Goal: Task Accomplishment & Management: Manage account settings

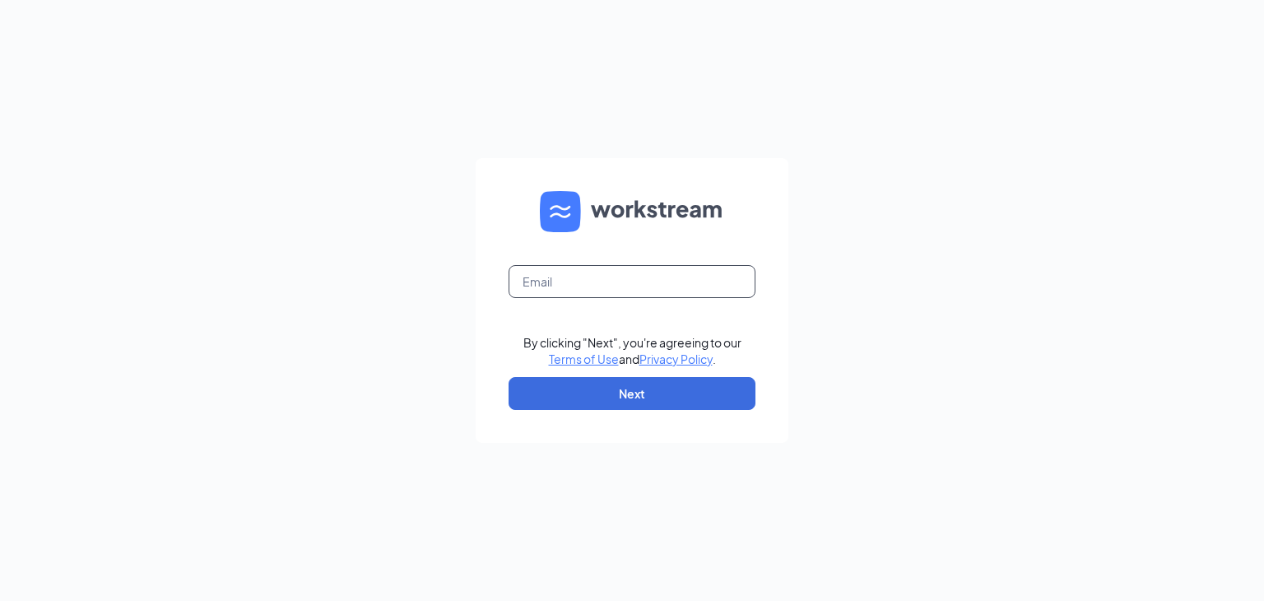
click at [573, 288] on input "text" at bounding box center [632, 281] width 247 height 33
type input "aburgess@destinywings.com"
click at [664, 405] on button "Next" at bounding box center [632, 393] width 247 height 33
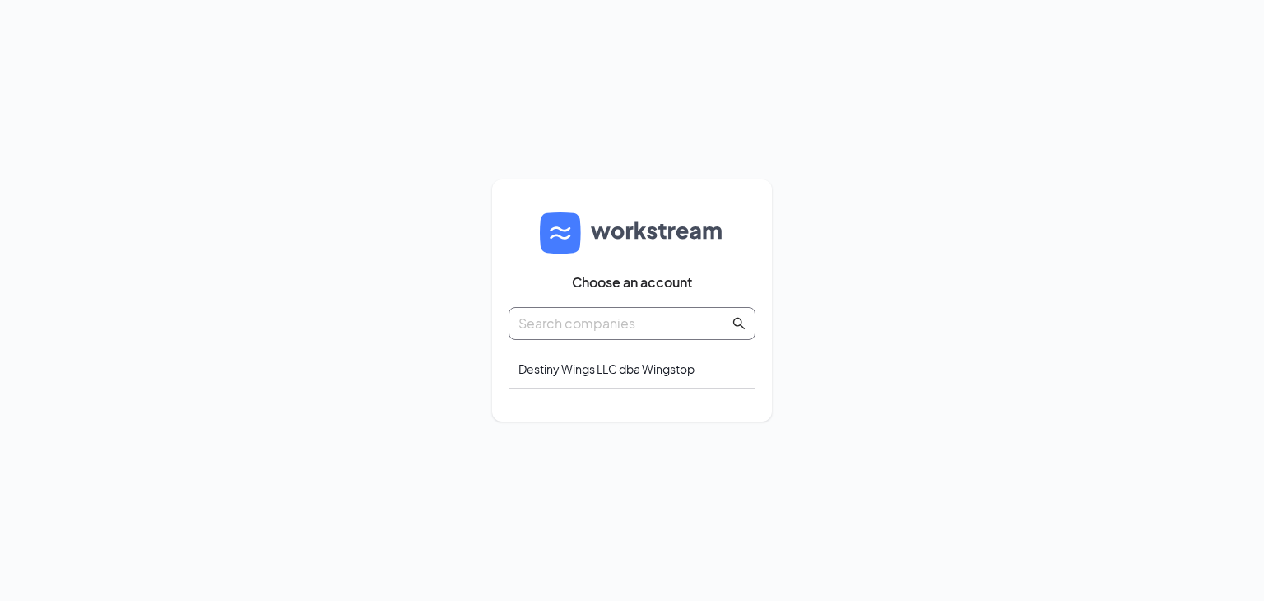
click at [697, 327] on input "text" at bounding box center [623, 323] width 211 height 21
click at [620, 382] on div "Destiny Wings LLC dba Wingstop" at bounding box center [632, 369] width 247 height 39
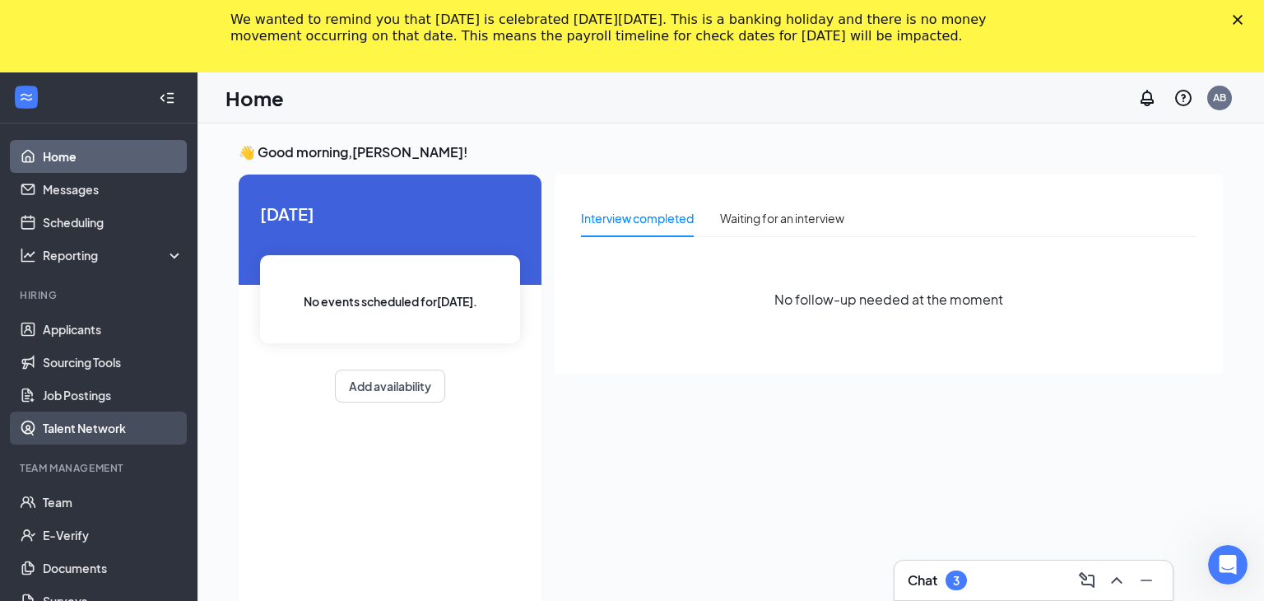
click at [94, 440] on link "Talent Network" at bounding box center [113, 427] width 141 height 33
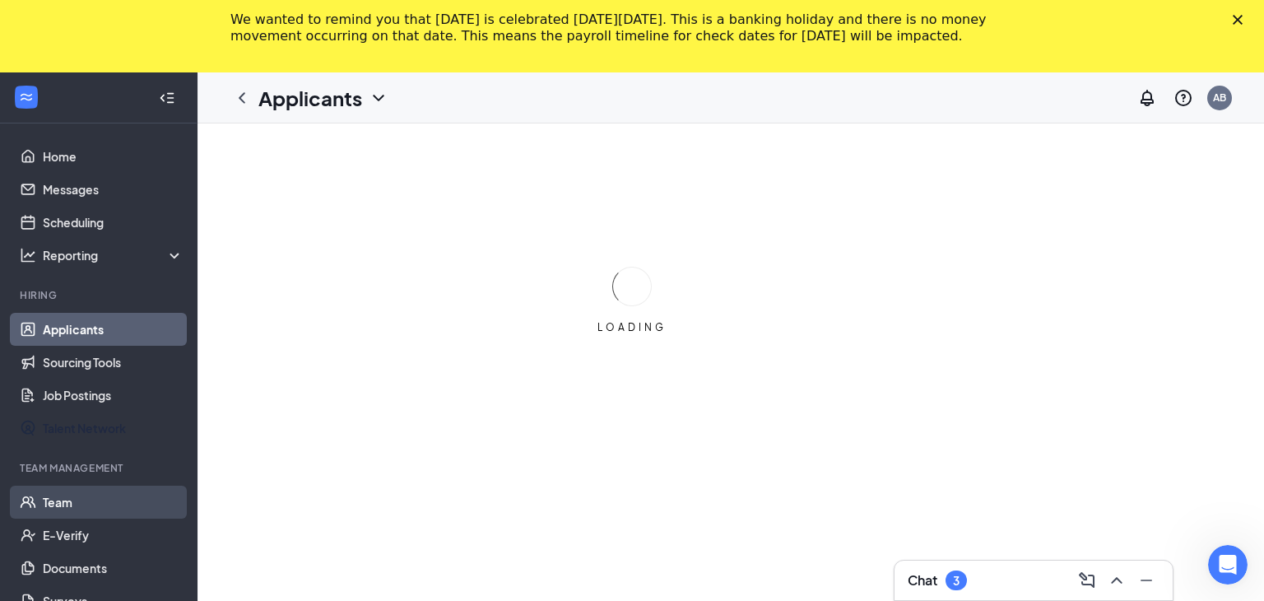
click at [69, 425] on link "Talent Network" at bounding box center [113, 427] width 141 height 33
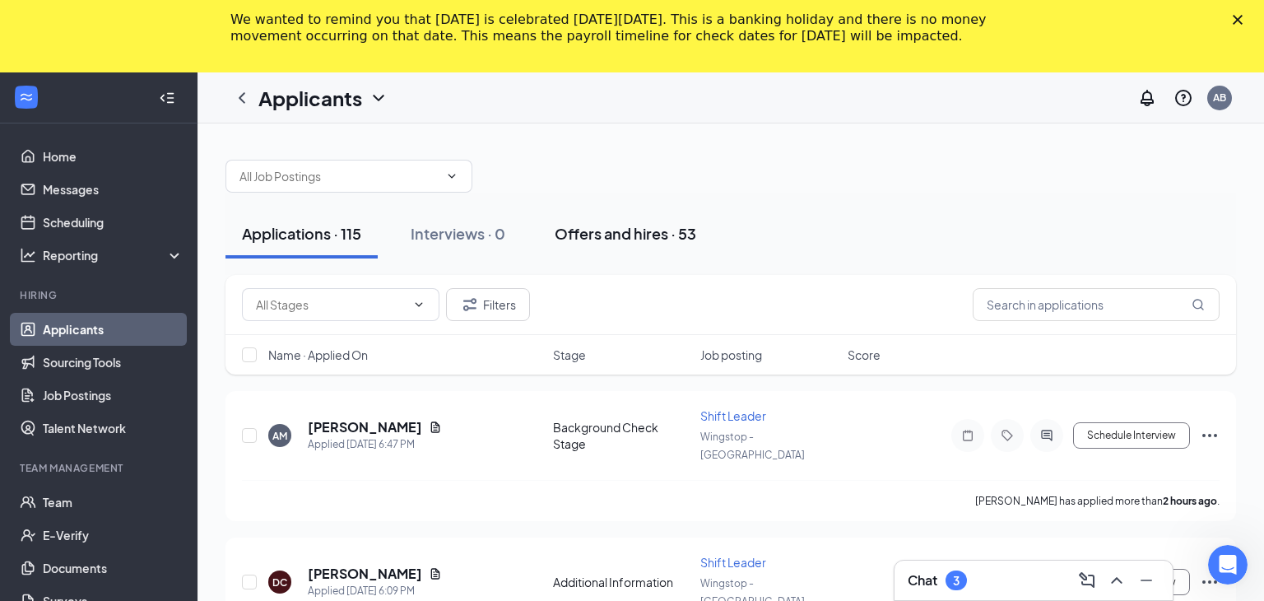
click at [619, 235] on div "Offers and hires · 53" at bounding box center [626, 233] width 142 height 21
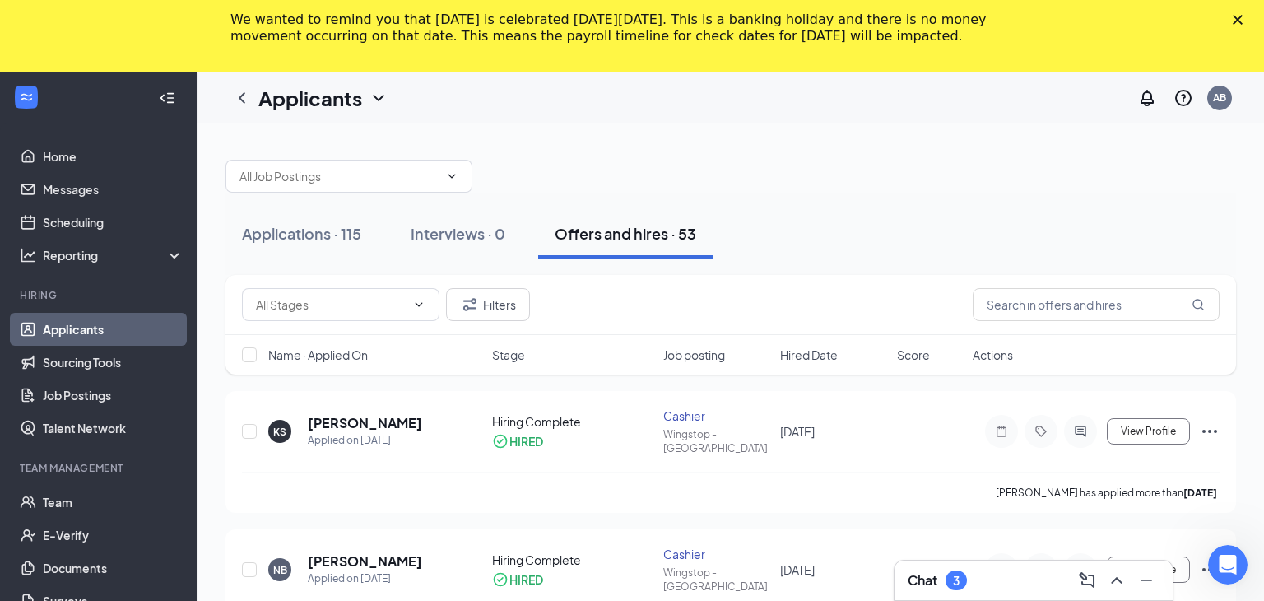
drag, startPoint x: 1204, startPoint y: 551, endPoint x: 1201, endPoint y: 511, distance: 39.6
click at [1201, 560] on icon "Ellipses" at bounding box center [1210, 570] width 20 height 20
click at [1205, 560] on icon "Ellipses" at bounding box center [1210, 570] width 20 height 20
click at [1206, 560] on icon "Ellipses" at bounding box center [1210, 570] width 20 height 20
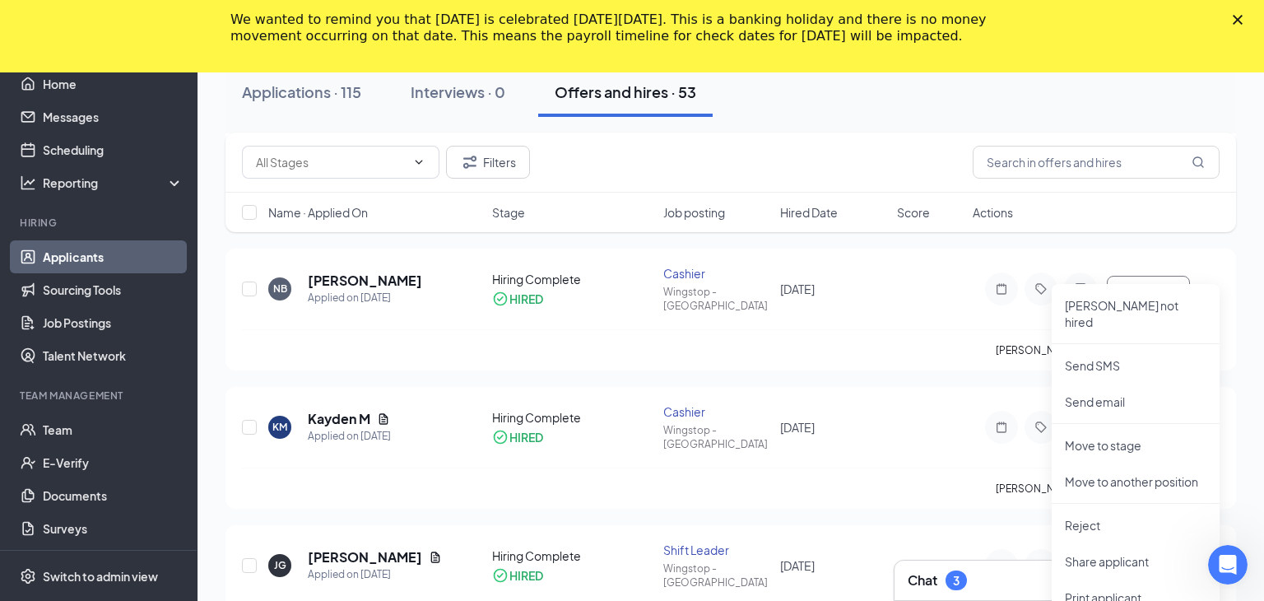
scroll to position [296, 0]
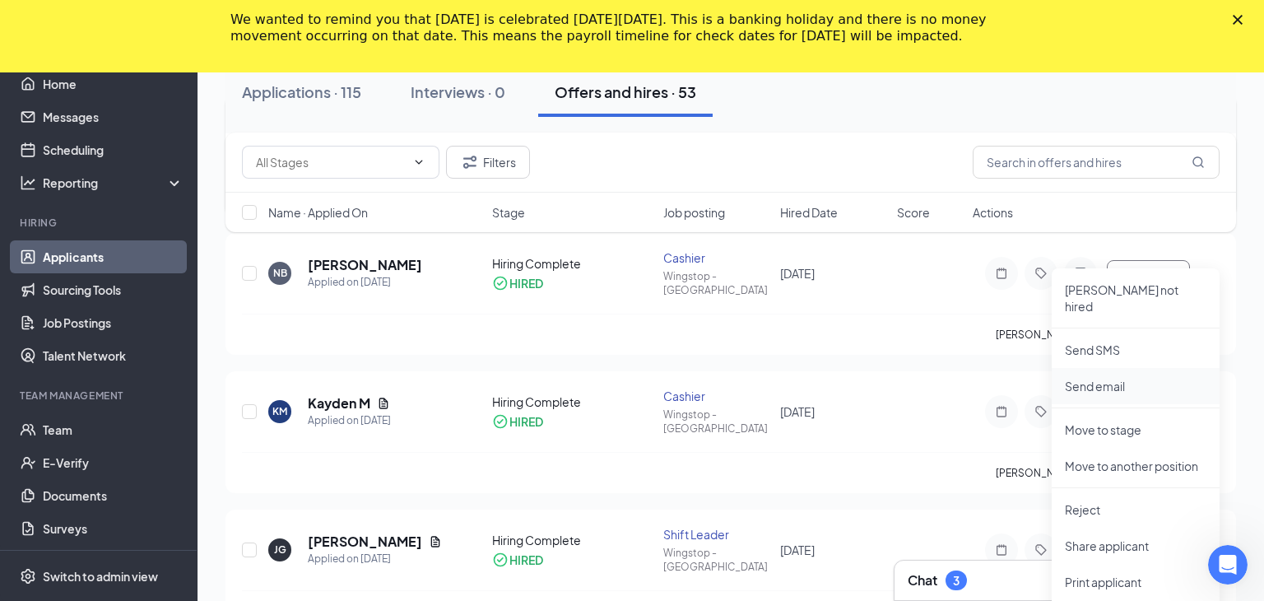
click at [1089, 378] on p "Send email" at bounding box center [1136, 386] width 142 height 16
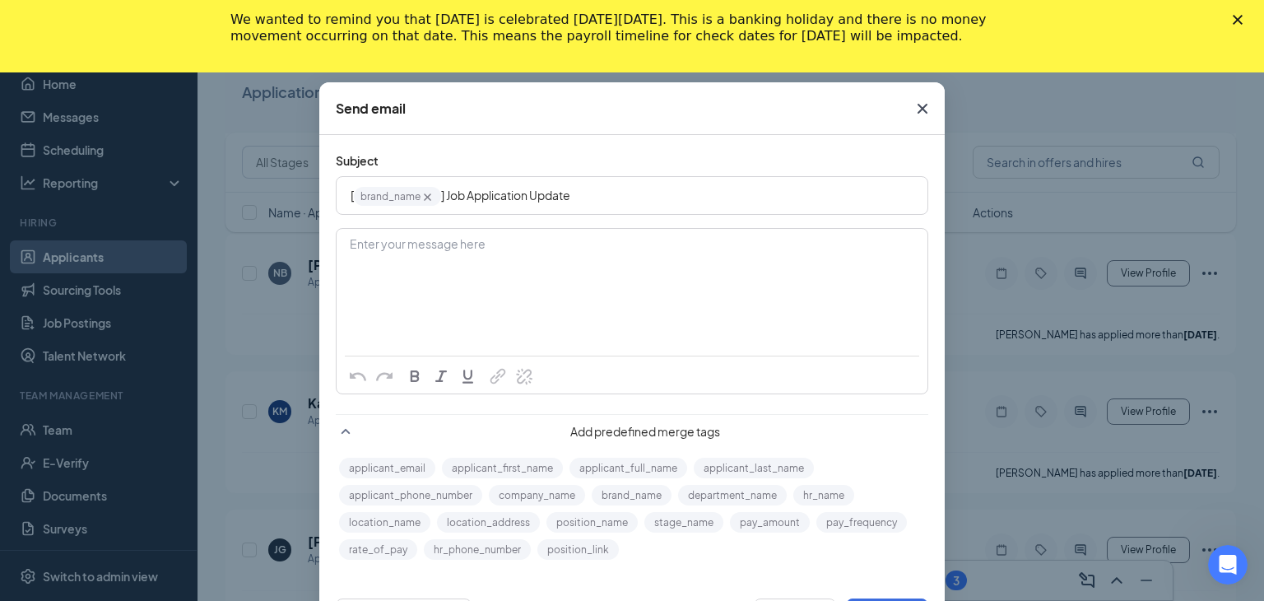
click at [917, 109] on icon "Cross" at bounding box center [923, 109] width 20 height 20
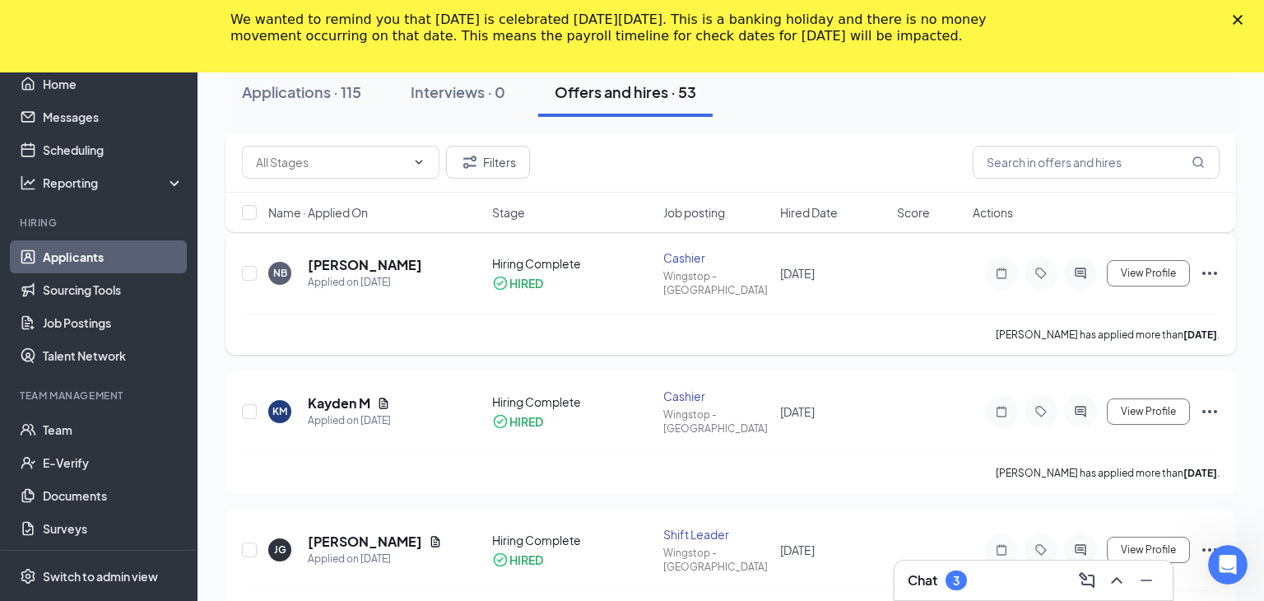
click at [1204, 272] on icon "Ellipses" at bounding box center [1209, 273] width 15 height 3
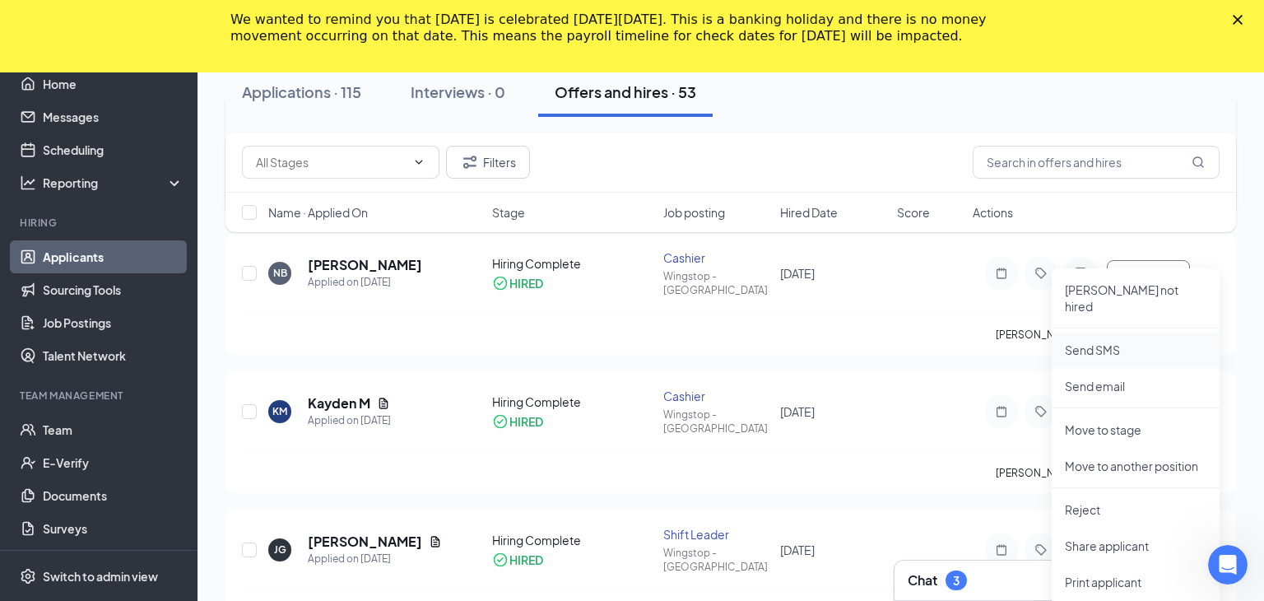
click at [1116, 341] on p "Send SMS" at bounding box center [1136, 349] width 142 height 16
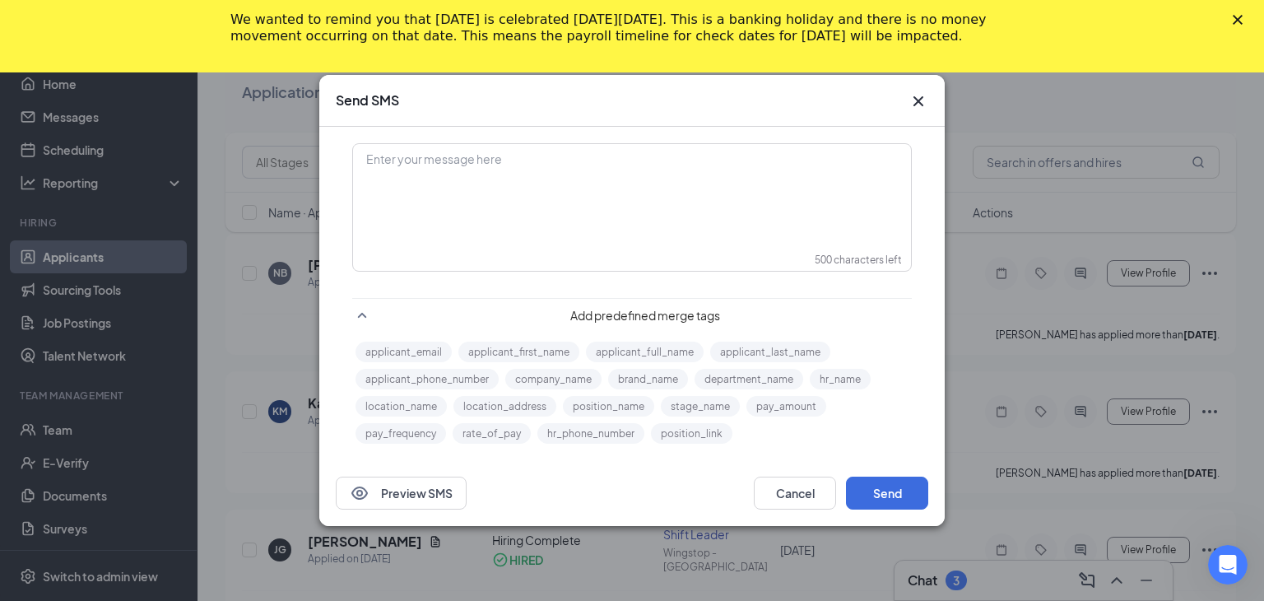
click at [921, 102] on icon "Cross" at bounding box center [918, 101] width 20 height 20
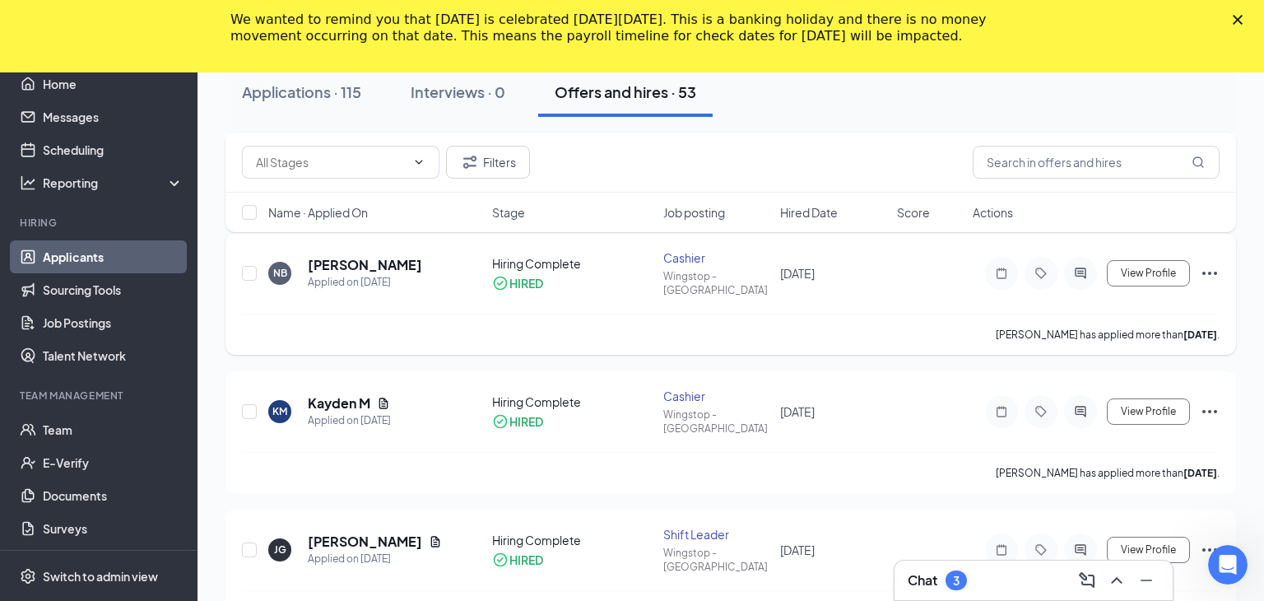
click at [559, 255] on div "Hiring Complete" at bounding box center [572, 263] width 160 height 16
click at [351, 274] on div "Applied on [DATE]" at bounding box center [365, 282] width 114 height 16
click at [1207, 263] on icon "Ellipses" at bounding box center [1210, 273] width 20 height 20
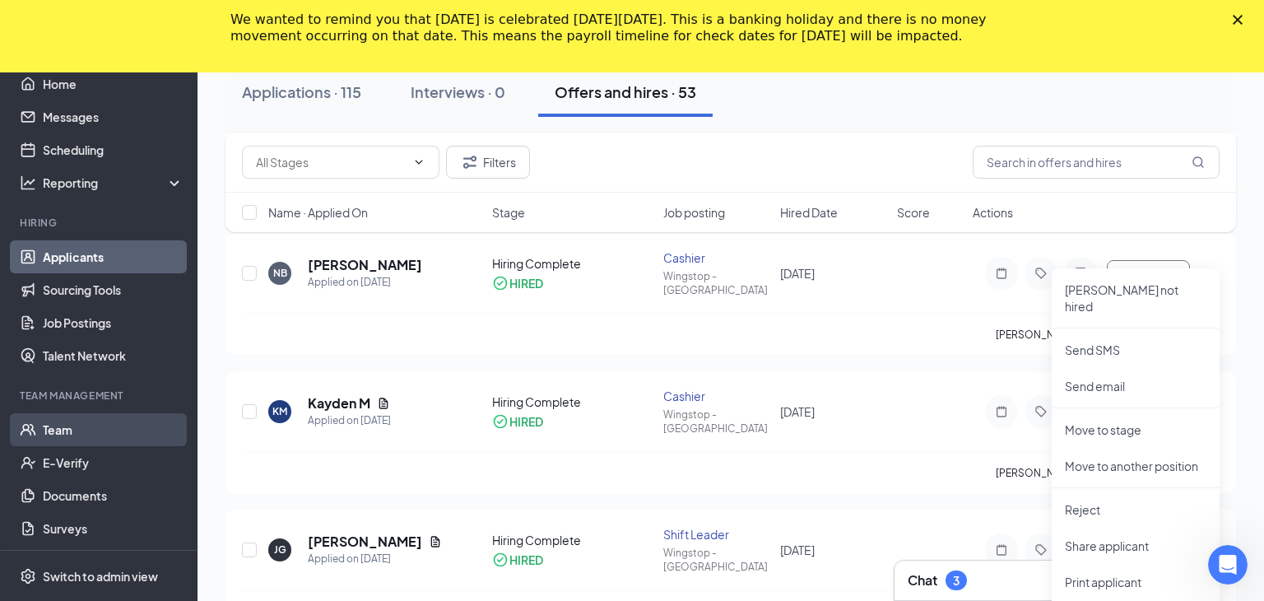
click at [53, 436] on link "Team" at bounding box center [113, 429] width 141 height 33
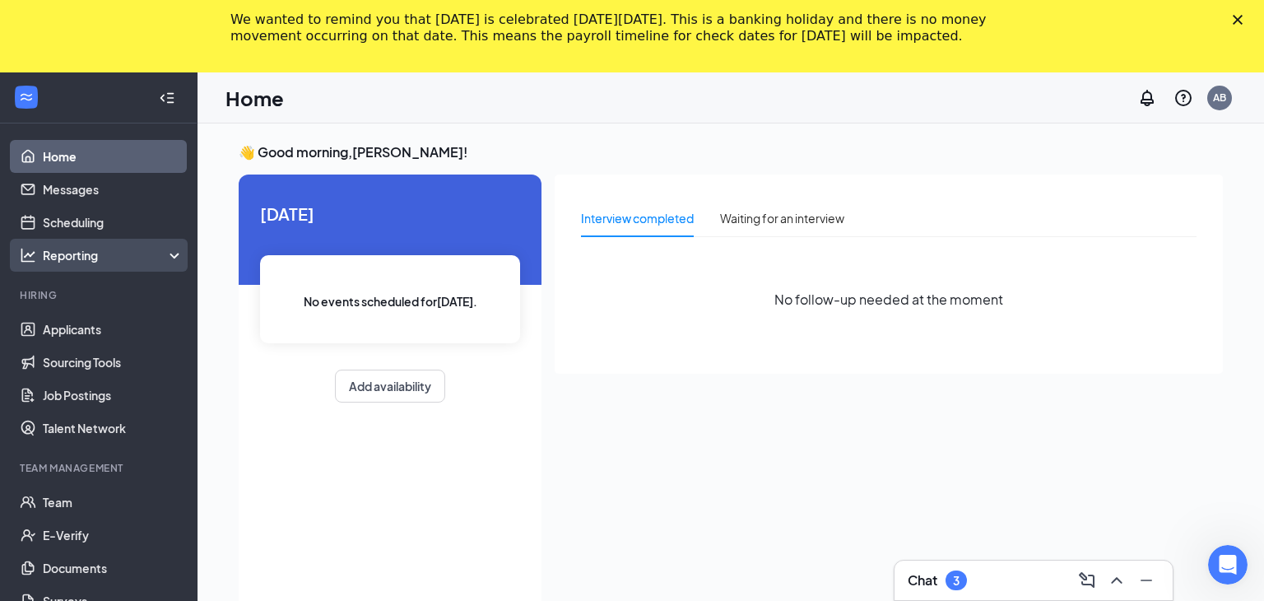
click at [160, 260] on div "Reporting" at bounding box center [114, 255] width 142 height 16
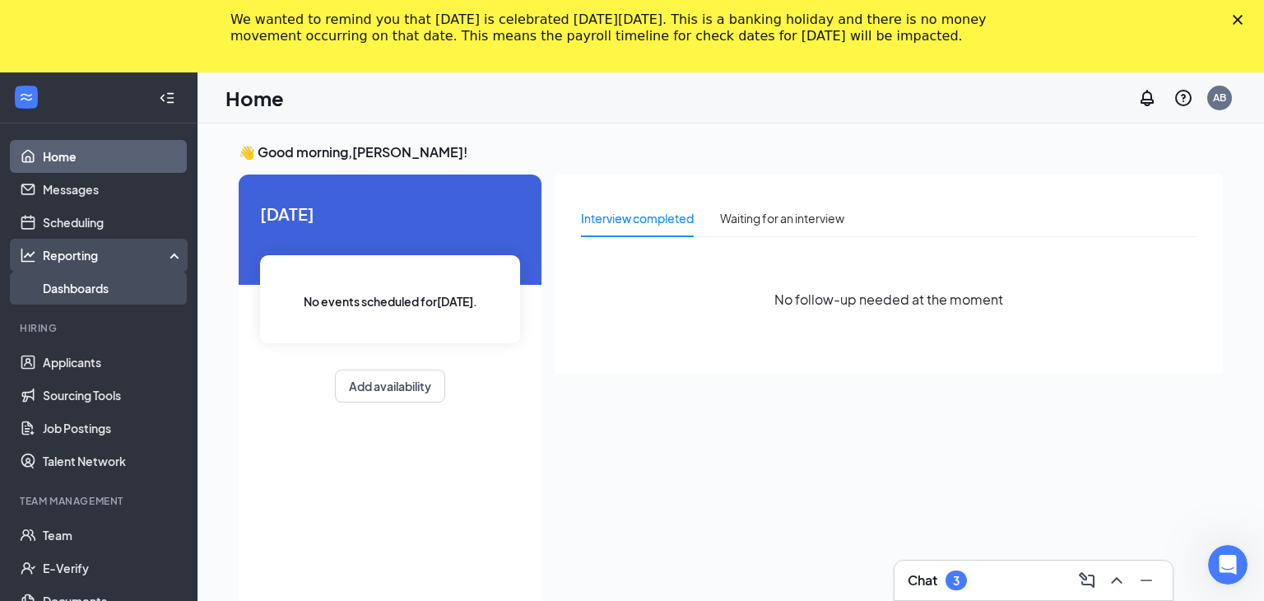
click at [109, 285] on link "Dashboards" at bounding box center [113, 288] width 141 height 33
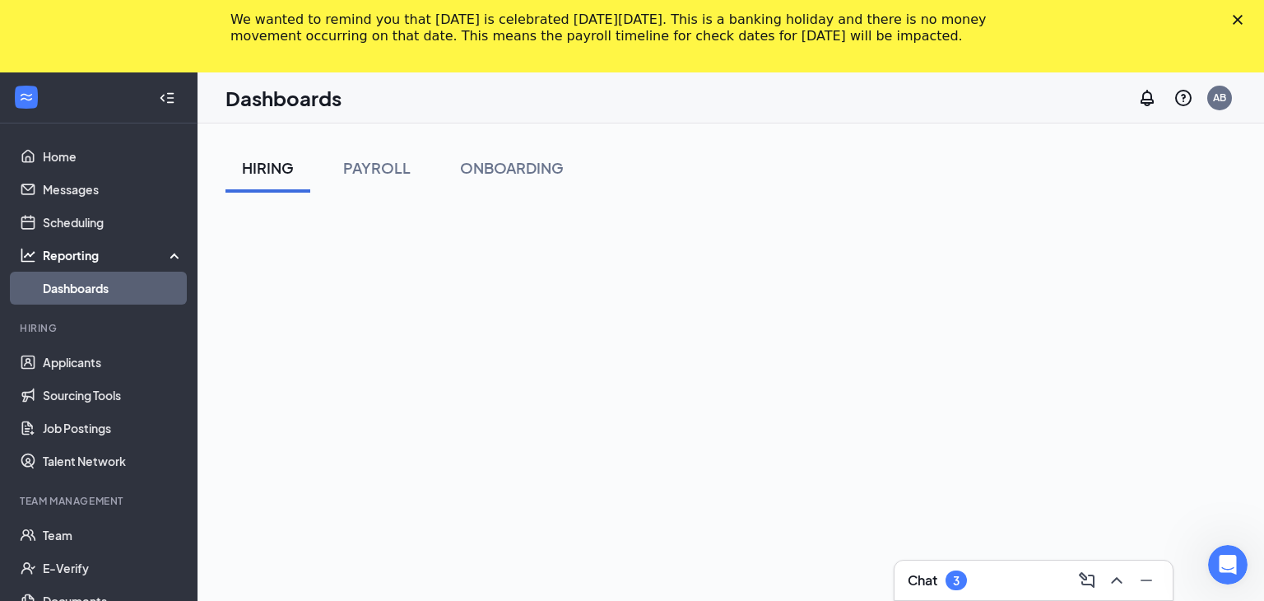
click at [75, 245] on div "Reporting" at bounding box center [98, 255] width 197 height 33
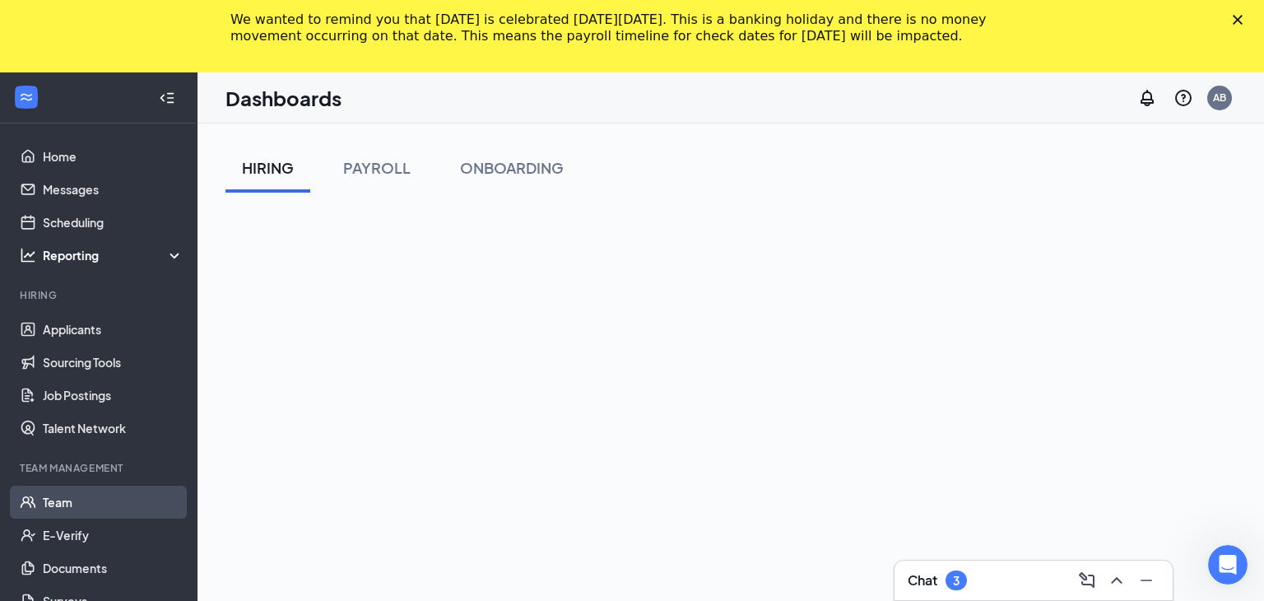
click at [63, 509] on link "Team" at bounding box center [113, 501] width 141 height 33
